Goal: Task Accomplishment & Management: Complete application form

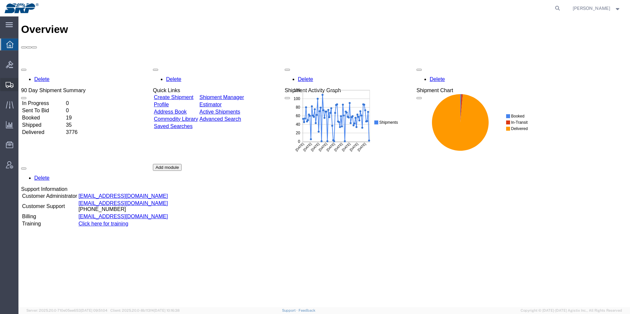
click at [3, 88] on div at bounding box center [9, 84] width 18 height 13
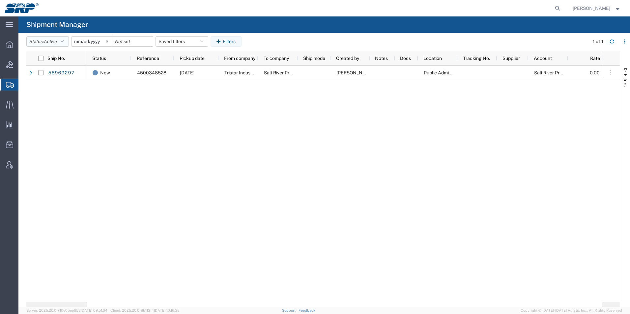
click at [40, 39] on button "Status: Active" at bounding box center [47, 41] width 42 height 11
click at [243, 142] on div "New 4500348528 [DATE] Tristar Industrial Salt River Project [PERSON_NAME] Publi…" at bounding box center [344, 184] width 515 height 237
click at [0, 0] on span "Create Shipment" at bounding box center [0, 0] width 0 height 0
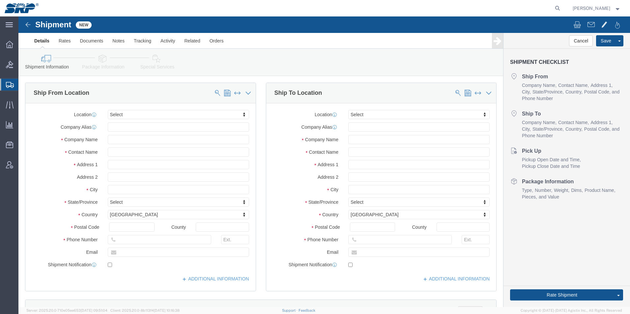
select select
click div "Location My Profile Location [GEOGRAPHIC_DATA] Facility 27th [GEOGRAPHIC_DATA] …"
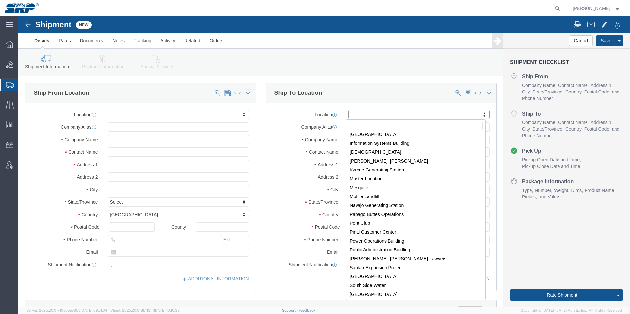
scroll to position [129, 0]
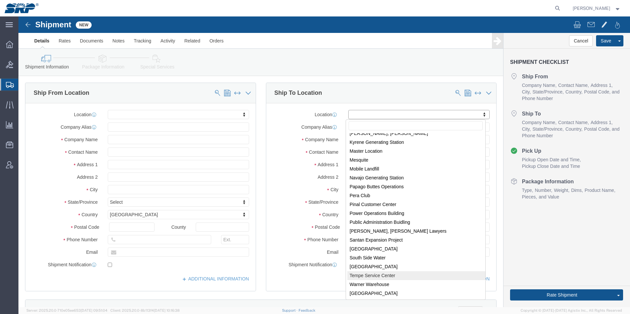
select select "56538"
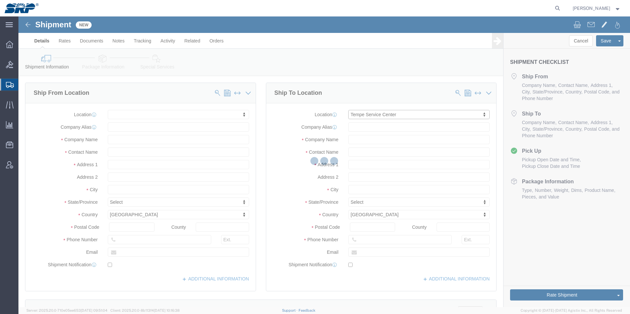
select select "AZ"
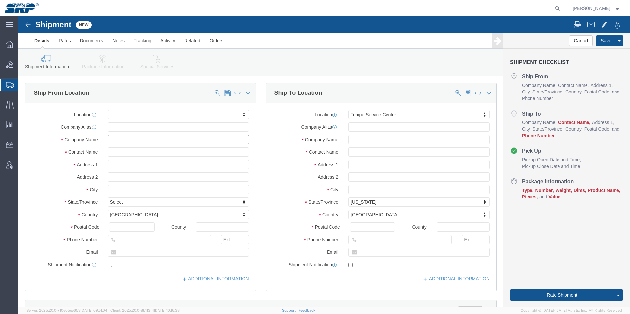
click input "text"
type input "Fibergrate"
click input "text"
paste input "[PERSON_NAME]"
type input "[PERSON_NAME]"
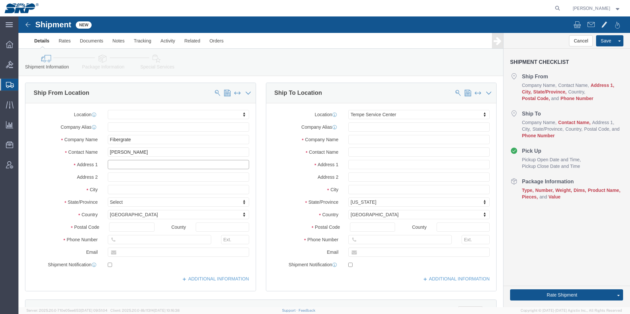
click input "text"
paste input "900 FM 205"
type input "900 FM 205"
click input "text"
paste input "Stephenville"
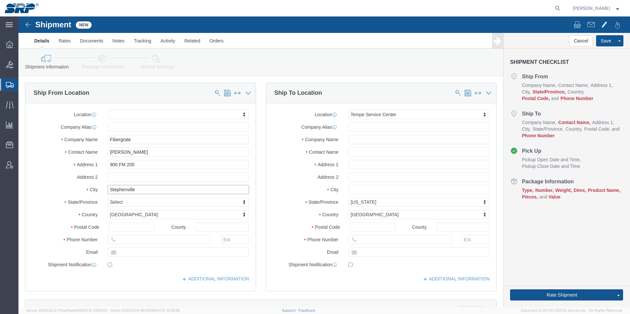
type input "Stephenville"
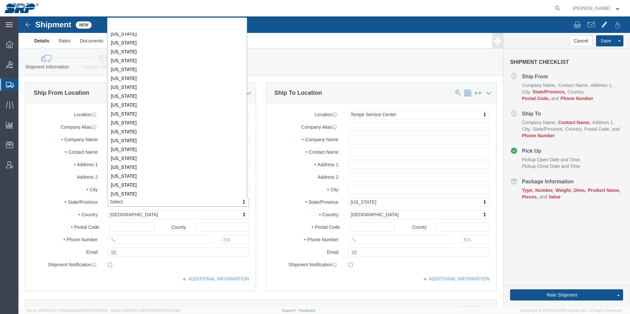
scroll to position [342, 0]
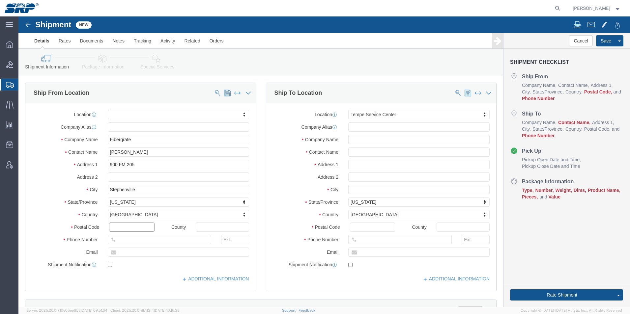
click input "text"
type input "76401"
click input "text"
paste input "[PHONE_NUMBER]"
type input "[PHONE_NUMBER]"
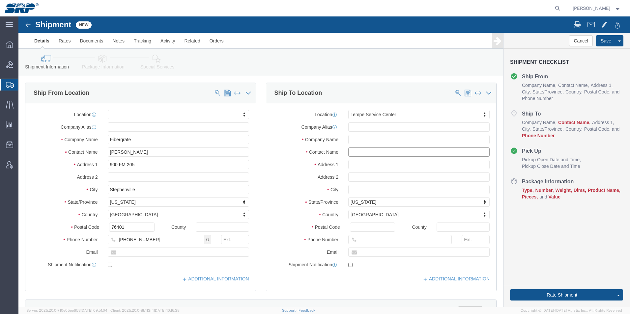
click input "text"
type input "warehouse"
click input "text"
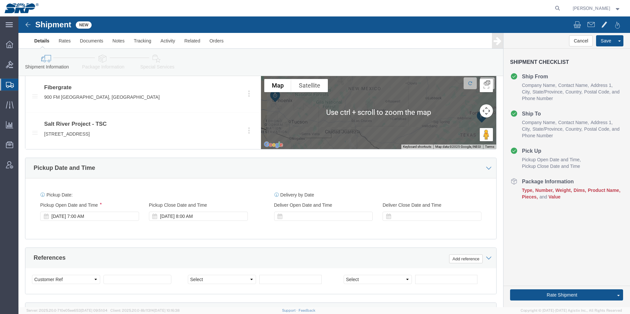
scroll to position [296, 0]
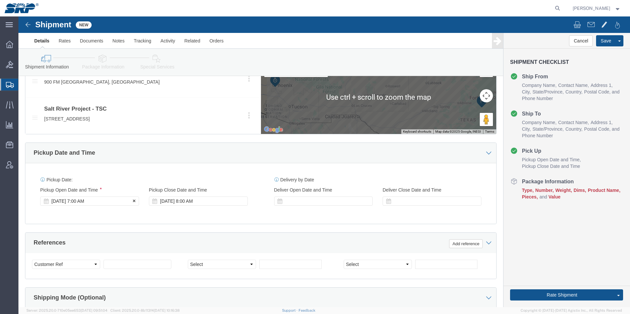
type input "6022368300"
click div "[DATE] 7:00 AM"
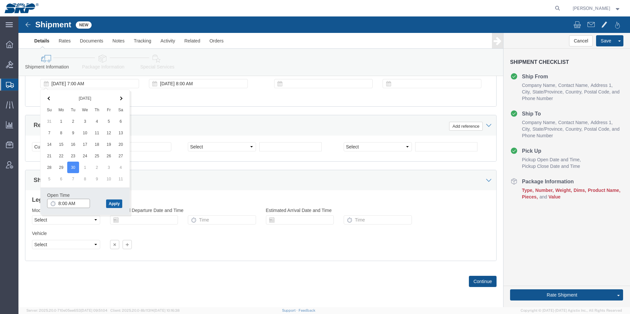
type input "8:00 AM"
click button "Apply"
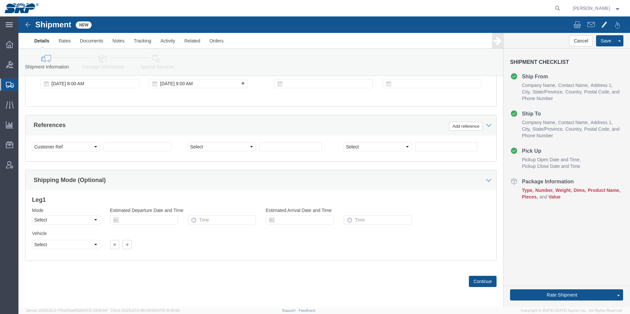
click div "[DATE] 9:00 AM"
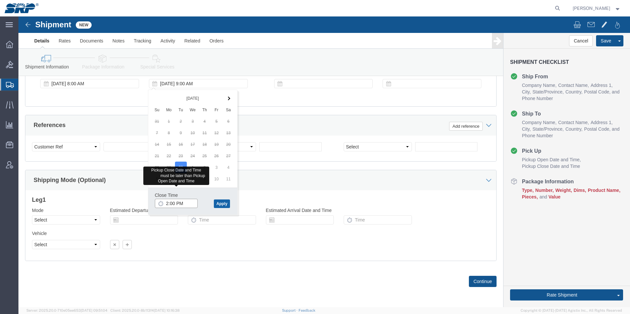
type input "2:00 PM"
click button "Apply"
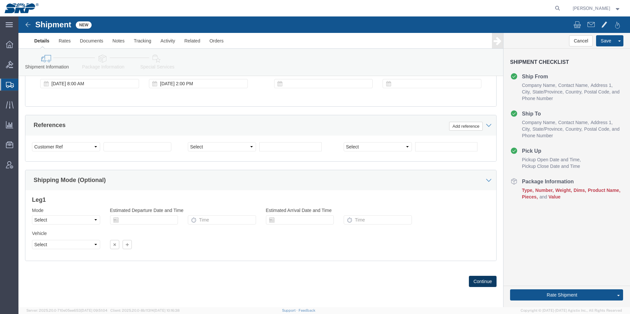
click button "Continue"
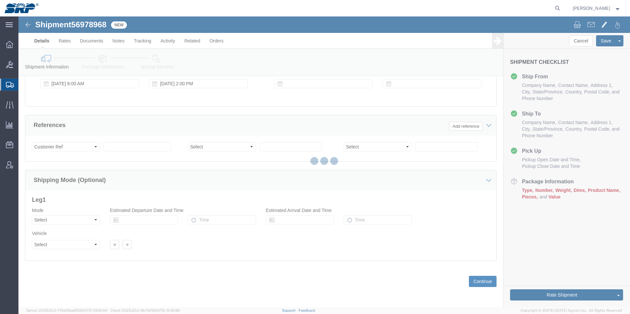
select select "56538"
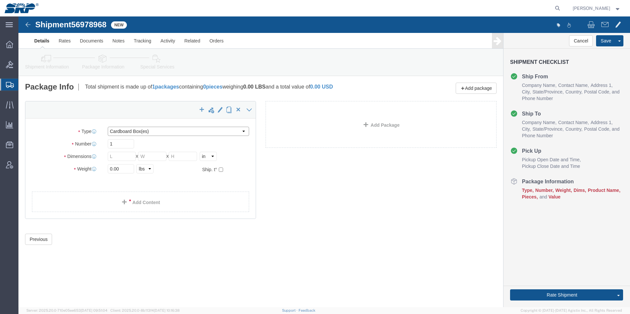
click select "Select Bale(s) Basket(s) Bolt(s) Bottle(s) Buckets Bulk Bundle(s) Can(s) Cardbo…"
select select "PSNS"
click select "Select Bale(s) Basket(s) Bolt(s) Bottle(s) Buckets Bulk Bundle(s) Can(s) Cardbo…"
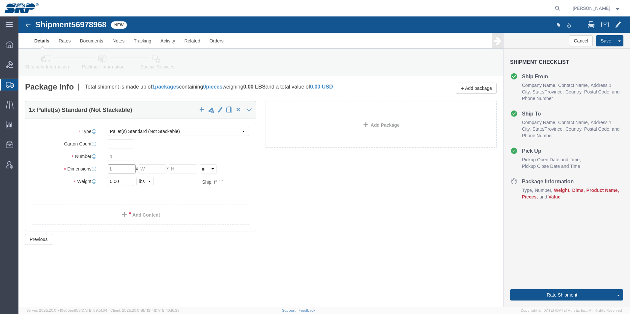
drag, startPoint x: 107, startPoint y: 153, endPoint x: 56, endPoint y: 145, distance: 51.5
click div "Package Type Select Bale(s) Basket(s) Bolt(s) Bottle(s) Buckets Bulk Bundle(s) …"
type input "42"
type input "24"
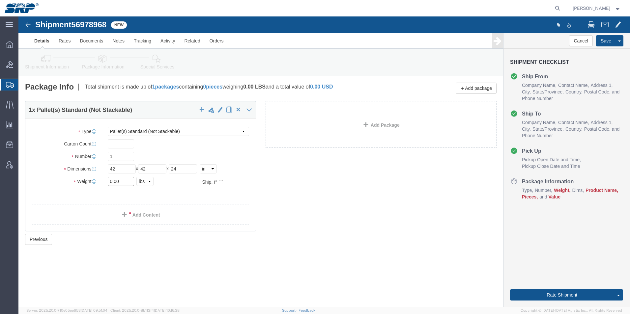
drag, startPoint x: 108, startPoint y: 165, endPoint x: 54, endPoint y: 152, distance: 55.7
click div "Package Type Select Bale(s) Basket(s) Bolt(s) Bottle(s) Buckets Bulk Bundle(s) …"
type input "346"
click link "Add Content"
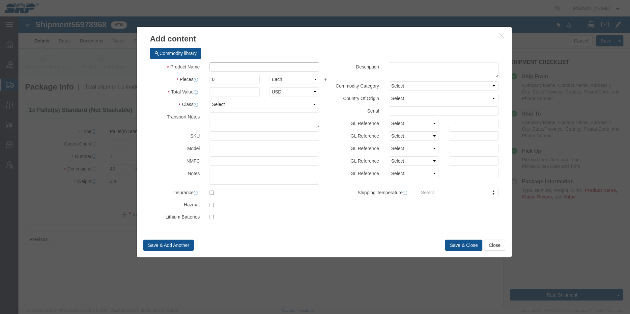
click input "text"
type input "Nesting Platform"
click select "Select 50 55 60 65 70 85 92.5 100 125 175 250 300 400"
select select "85"
click select "Select 50 55 60 65 70 85 92.5 100 125 175 250 300 400"
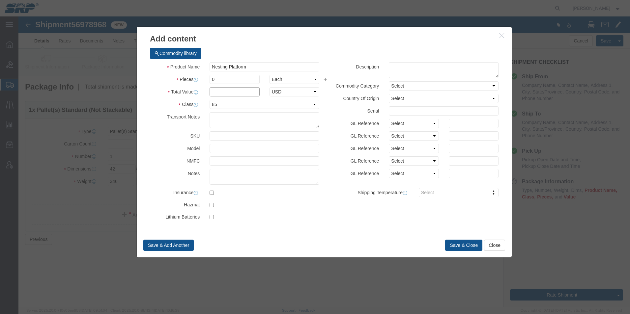
click input "text"
type input "6000"
drag, startPoint x: 203, startPoint y: 64, endPoint x: 159, endPoint y: 61, distance: 44.2
click div "Pieces 0 Select Bag Barrels 100Board Feet Bottle Box Blister Pack Carats Can Ca…"
type input "5"
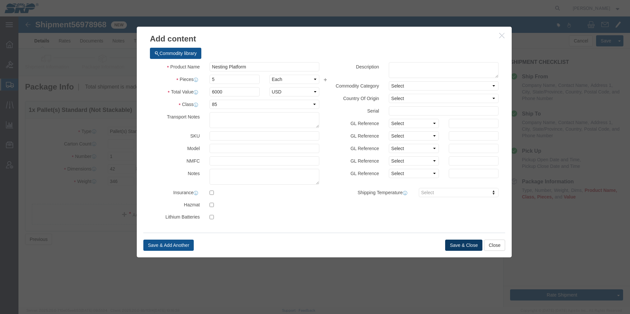
type input "30000"
click button "Save & Close"
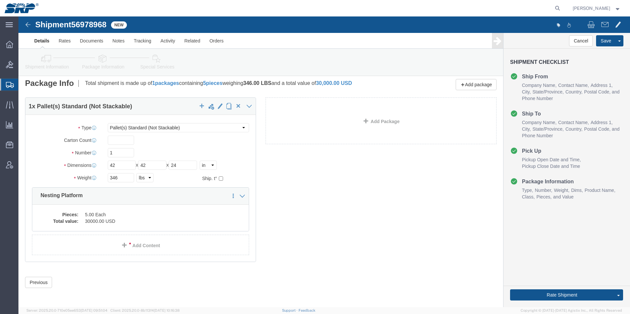
scroll to position [5, 0]
click link "Special Services"
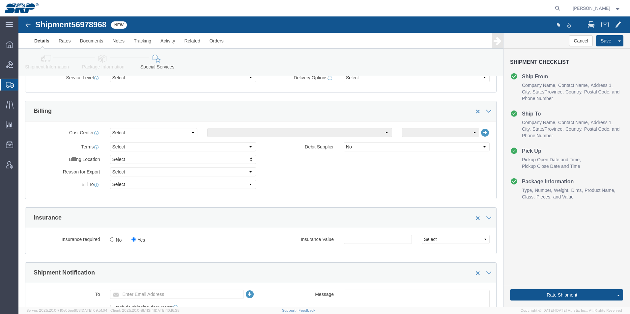
scroll to position [268, 0]
click select "Select Recipient Account Sender/Shipper Third Party Account"
select select "RCPN"
click select "Select Recipient Account Sender/Shipper Third Party Account"
type input "Salt River Project"
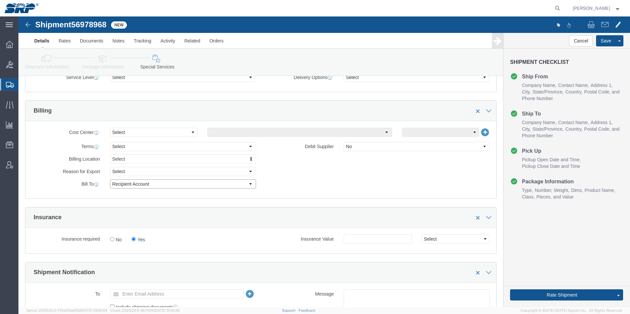
type input "[STREET_ADDRESS]"
select select "US"
select select "AZ"
type input "6022368300"
type input "warehouse"
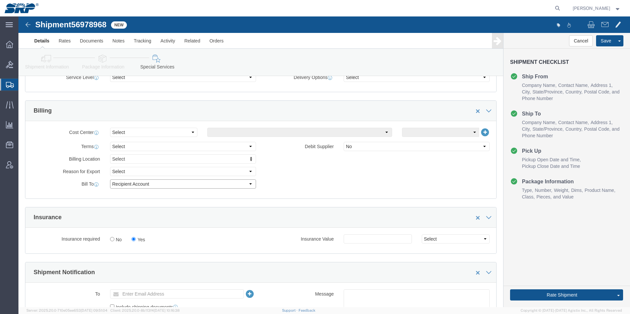
type input "Tempe"
type input "85283"
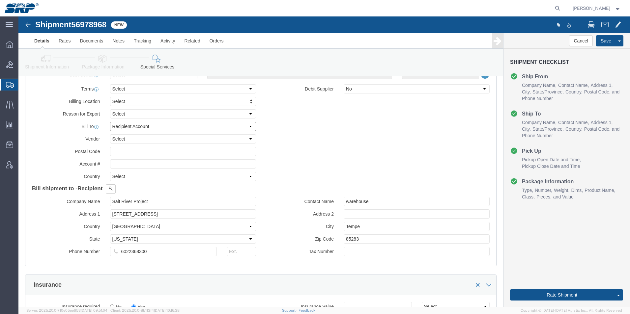
scroll to position [334, 0]
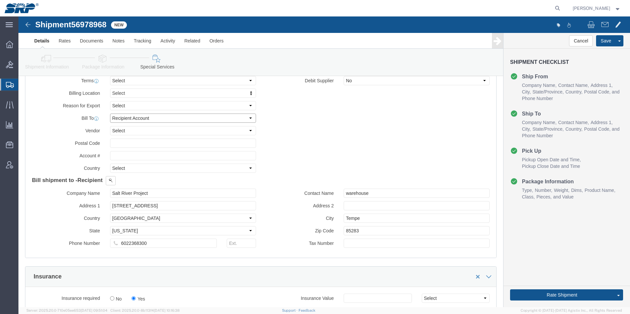
click select "Select Recipient Account Sender/Shipper Third Party Account"
select select "THRD"
click select "Select Recipient Account Sender/Shipper Third Party Account"
select select
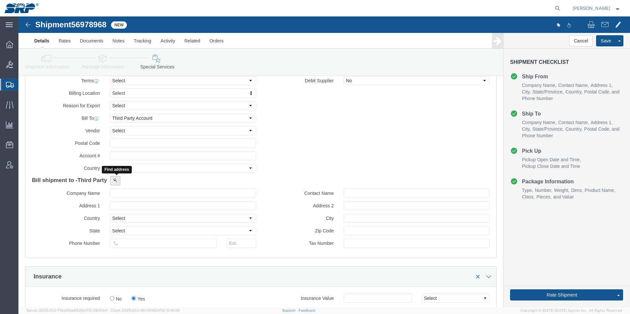
click button
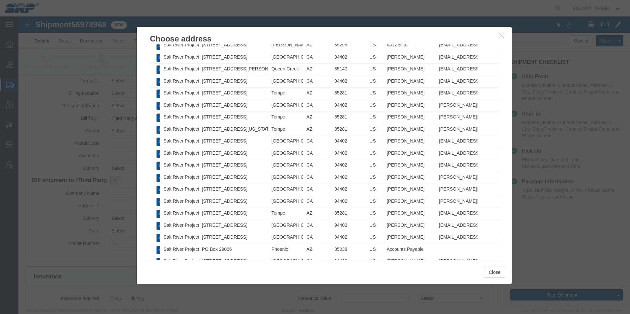
scroll to position [548, 0]
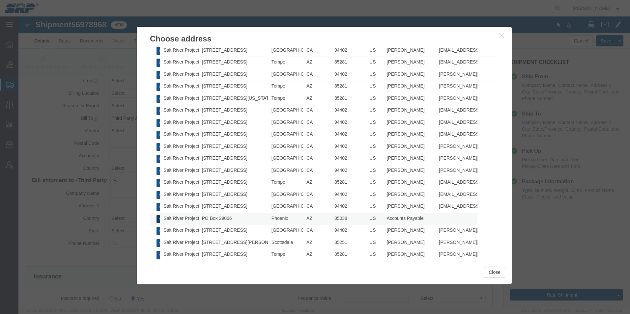
click button "Select"
type input "Salt River Project"
type input "PO Box 29066"
select select "US"
type input "6022368759"
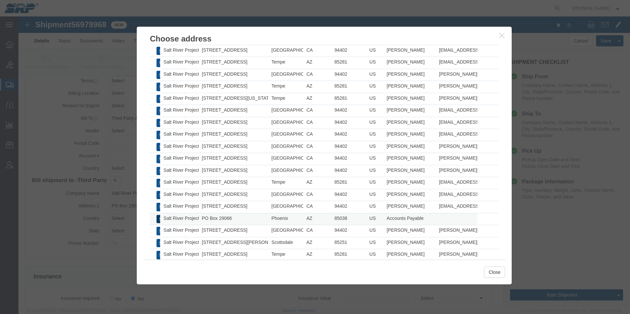
type input "Accounts Payable"
type input "Phoenix"
type input "85038"
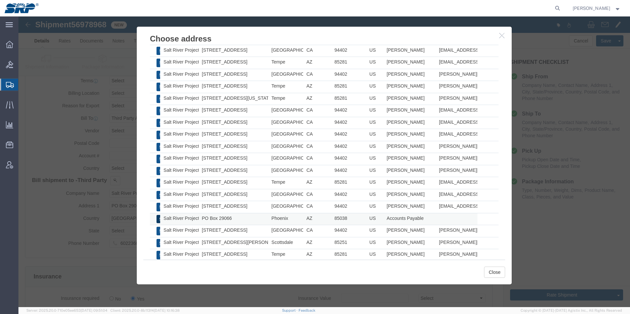
select select "AZ"
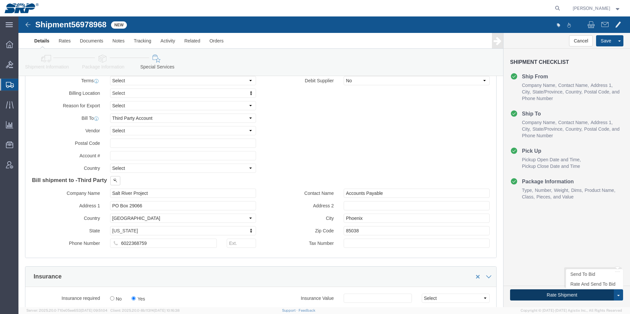
click button "Rate Shipment"
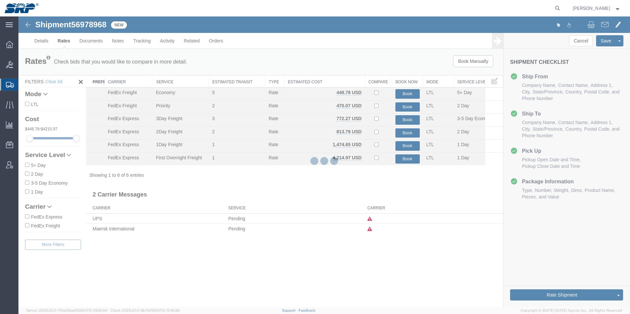
scroll to position [0, 0]
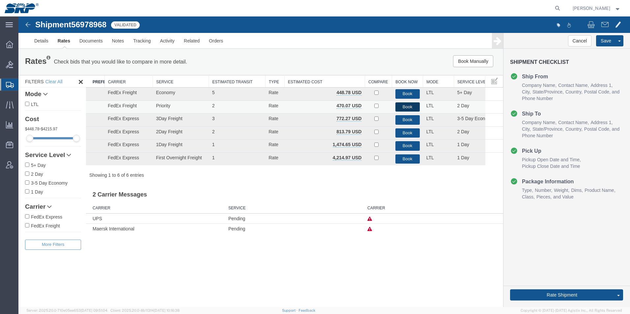
click at [411, 106] on button "Book" at bounding box center [407, 107] width 24 height 10
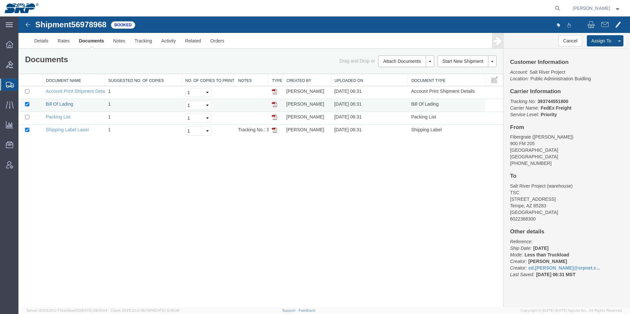
click at [60, 103] on link "Bill Of Lading" at bounding box center [59, 103] width 27 height 5
click at [66, 134] on td "Shipping Label Laser" at bounding box center [73, 131] width 63 height 13
click at [67, 129] on link "Shipping Label Laser" at bounding box center [67, 129] width 43 height 5
click at [399, 80] on link "Email Documents" at bounding box center [404, 82] width 57 height 10
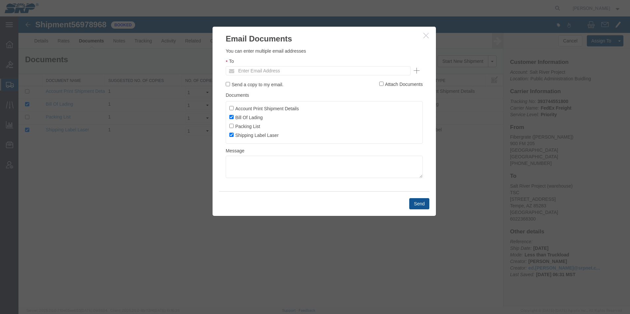
click at [329, 67] on ul "Enter Email Address" at bounding box center [318, 70] width 185 height 9
type input "ed.s"
click at [415, 206] on button "Send" at bounding box center [419, 203] width 20 height 11
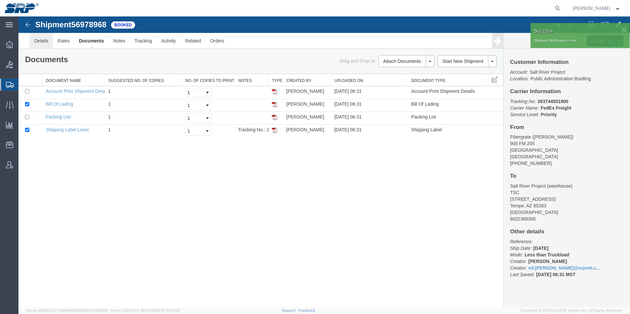
click at [42, 42] on link "Details" at bounding box center [41, 41] width 23 height 16
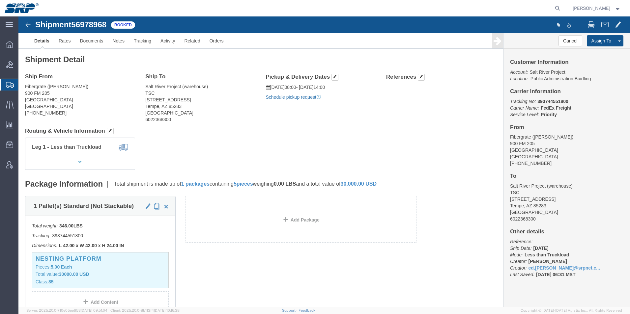
click link "Schedule pickup request"
